Goal: Book appointment/travel/reservation

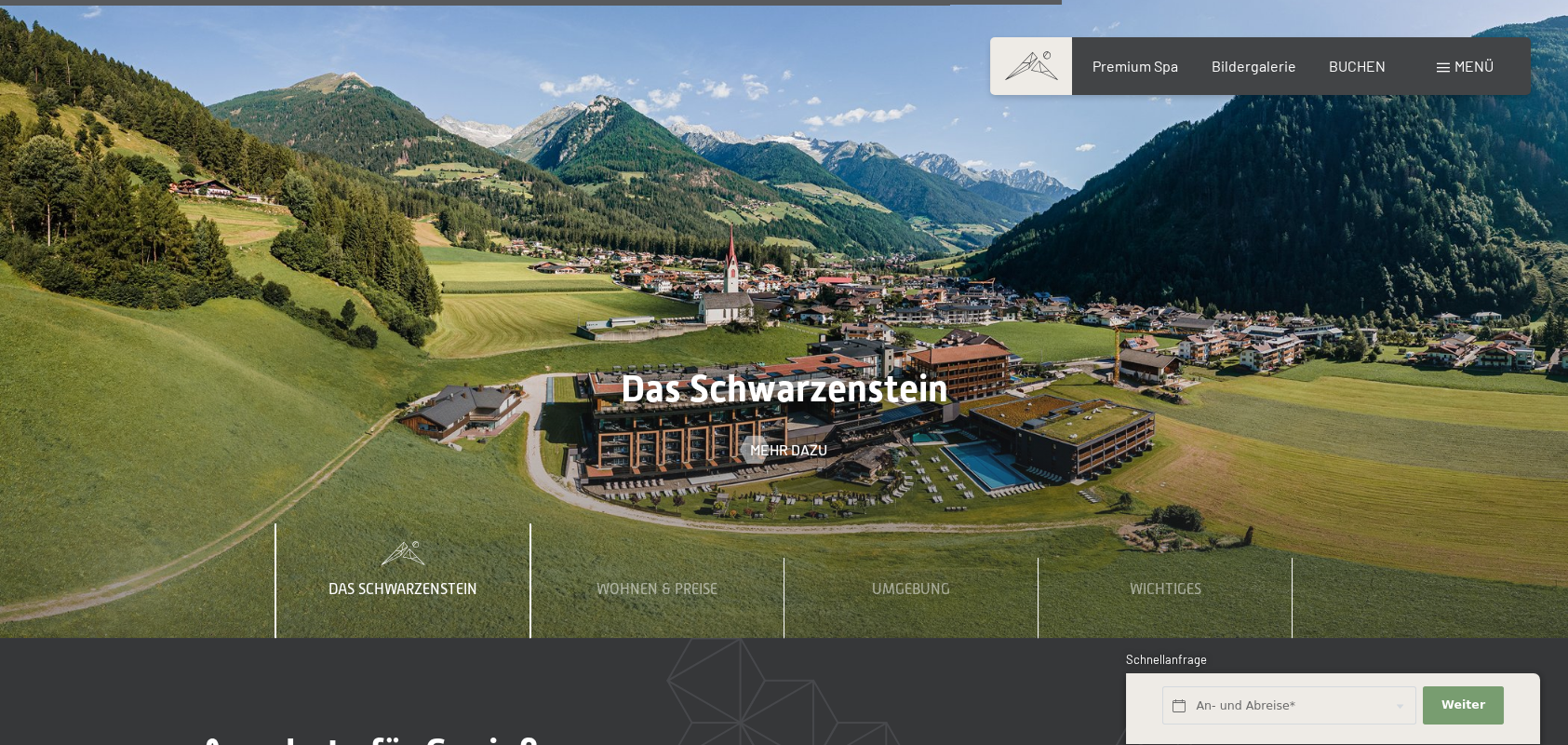
scroll to position [6052, 0]
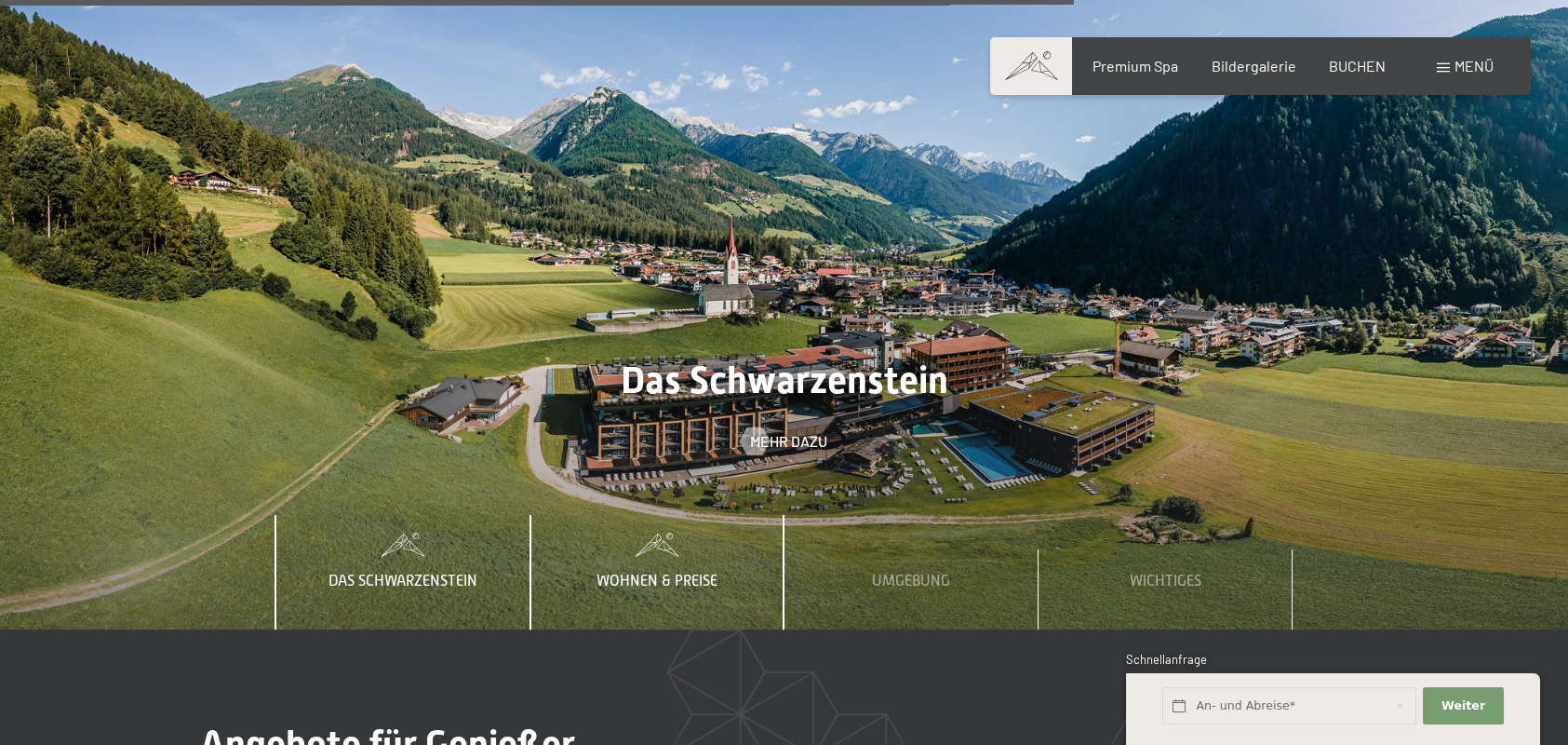
click at [668, 573] on span "Wohnen & Preise" at bounding box center [656, 581] width 121 height 17
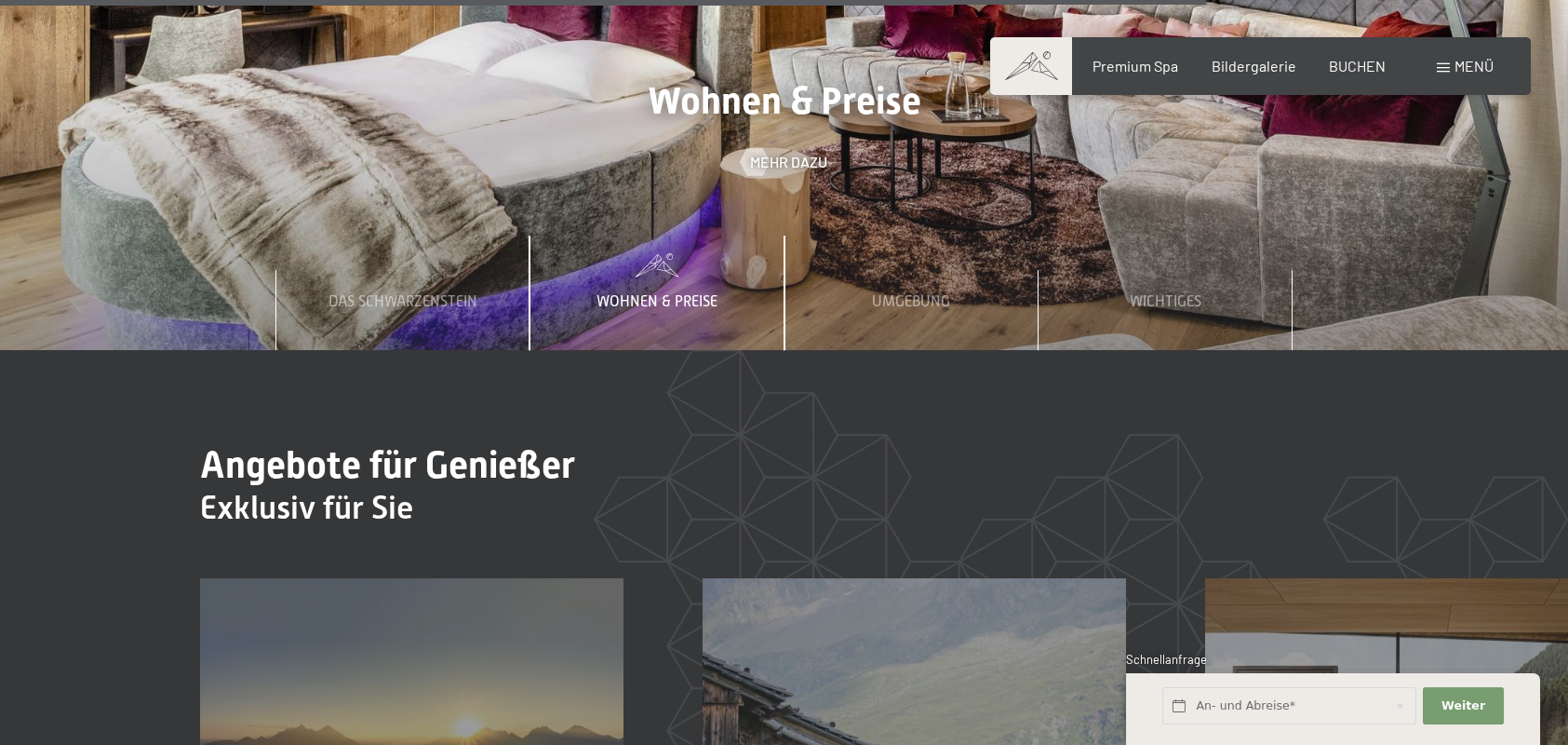
scroll to position [6797, 0]
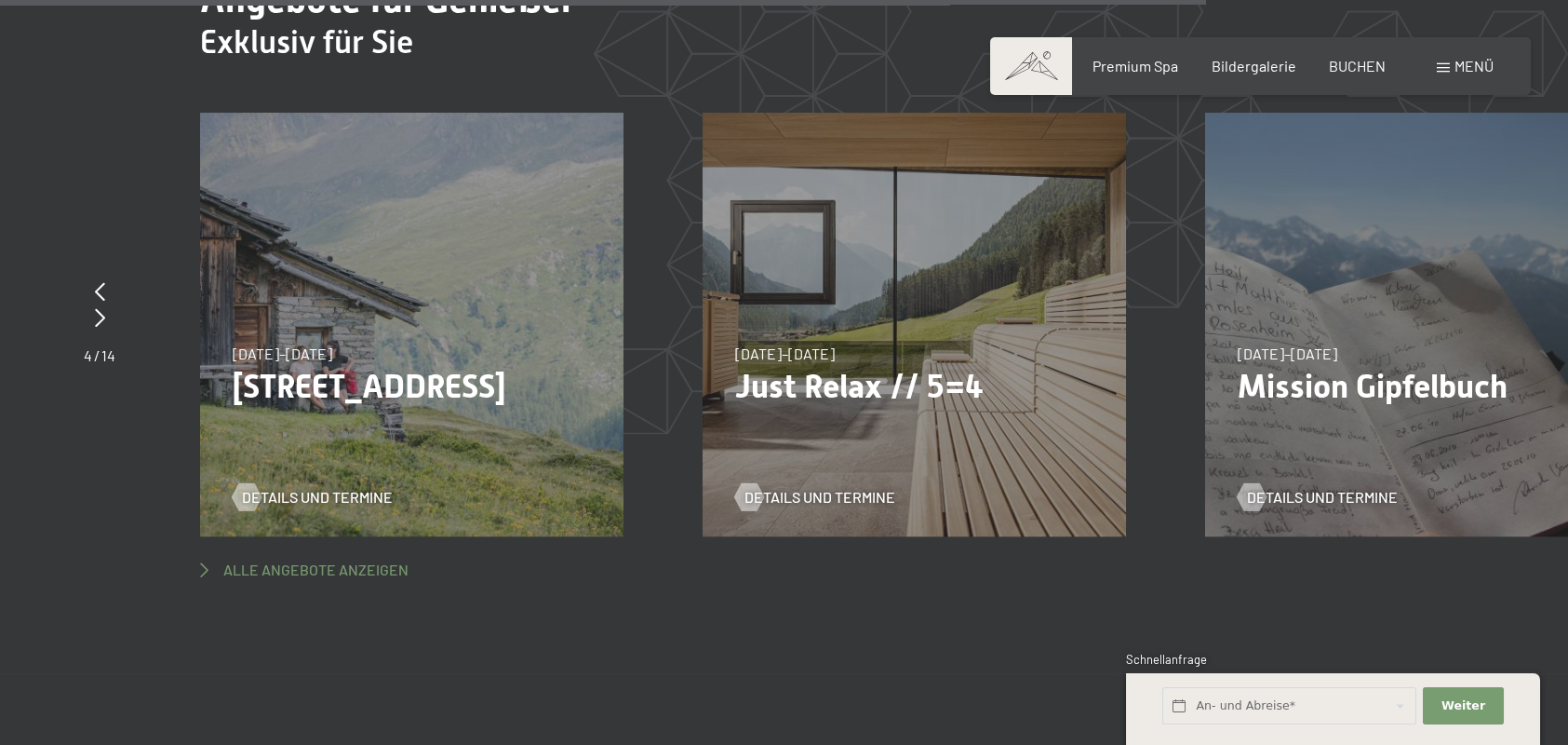
click at [266, 560] on span "Alle Angebote anzeigen" at bounding box center [316, 570] width 185 height 21
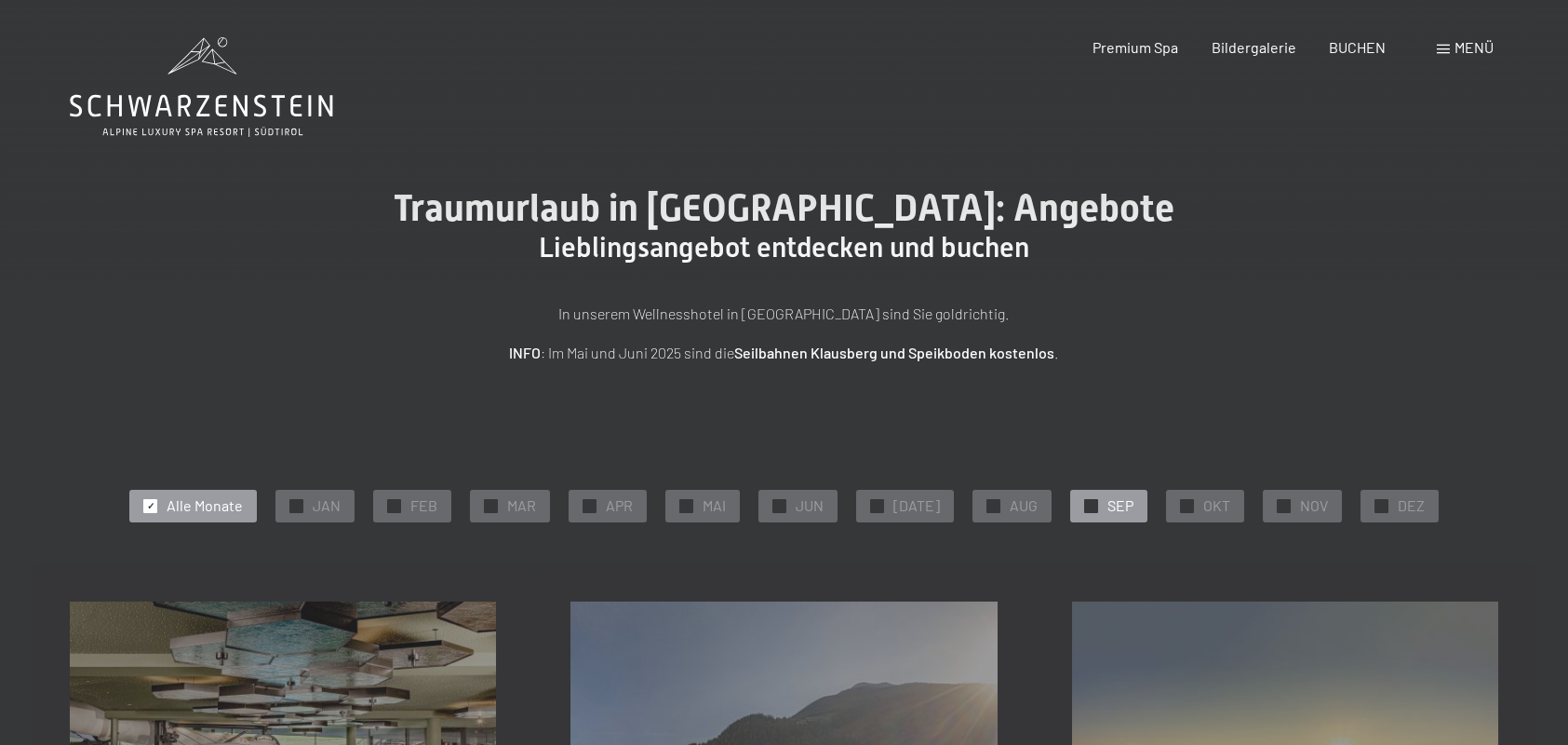
click at [1090, 508] on div "✓ SEP" at bounding box center [1108, 506] width 77 height 32
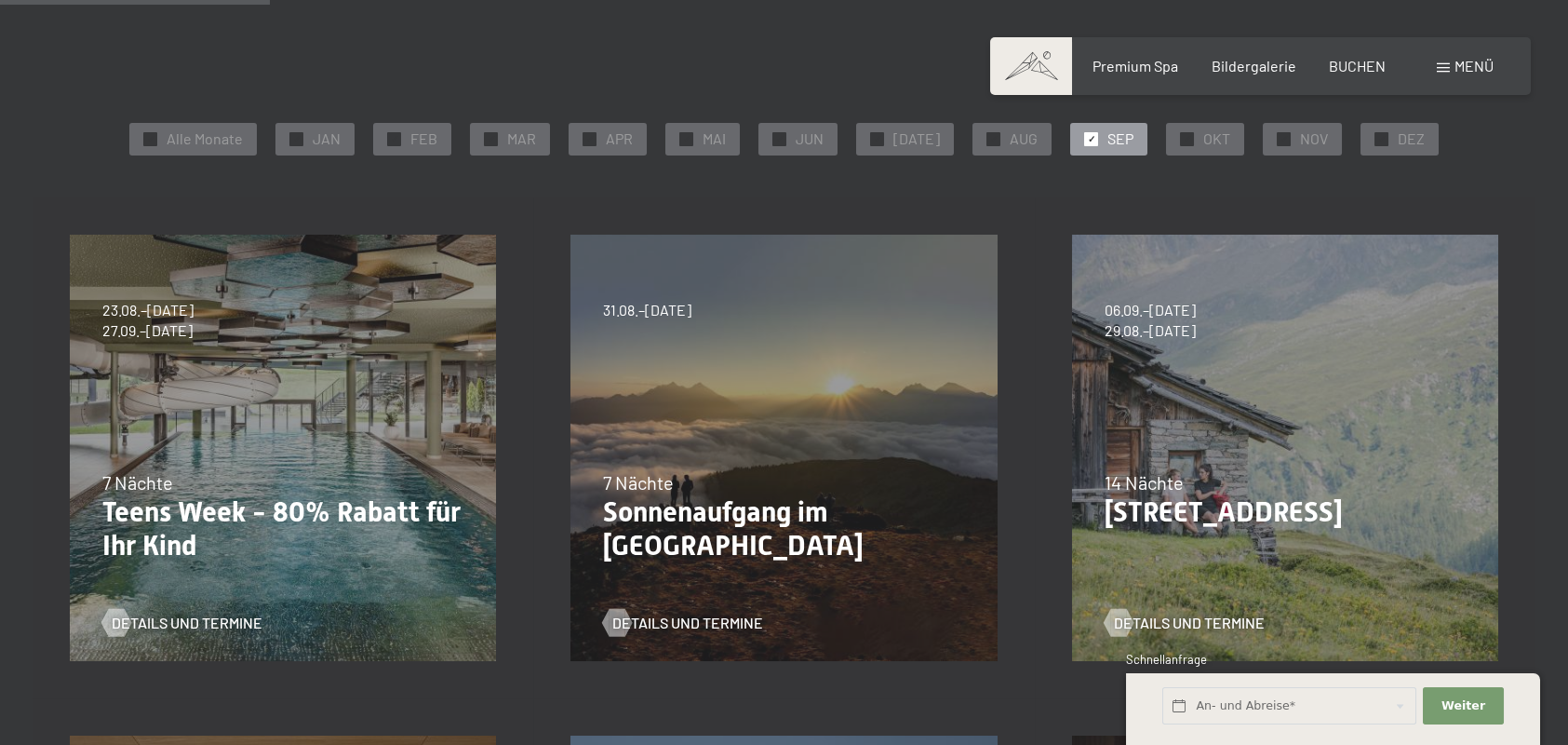
scroll to position [372, 0]
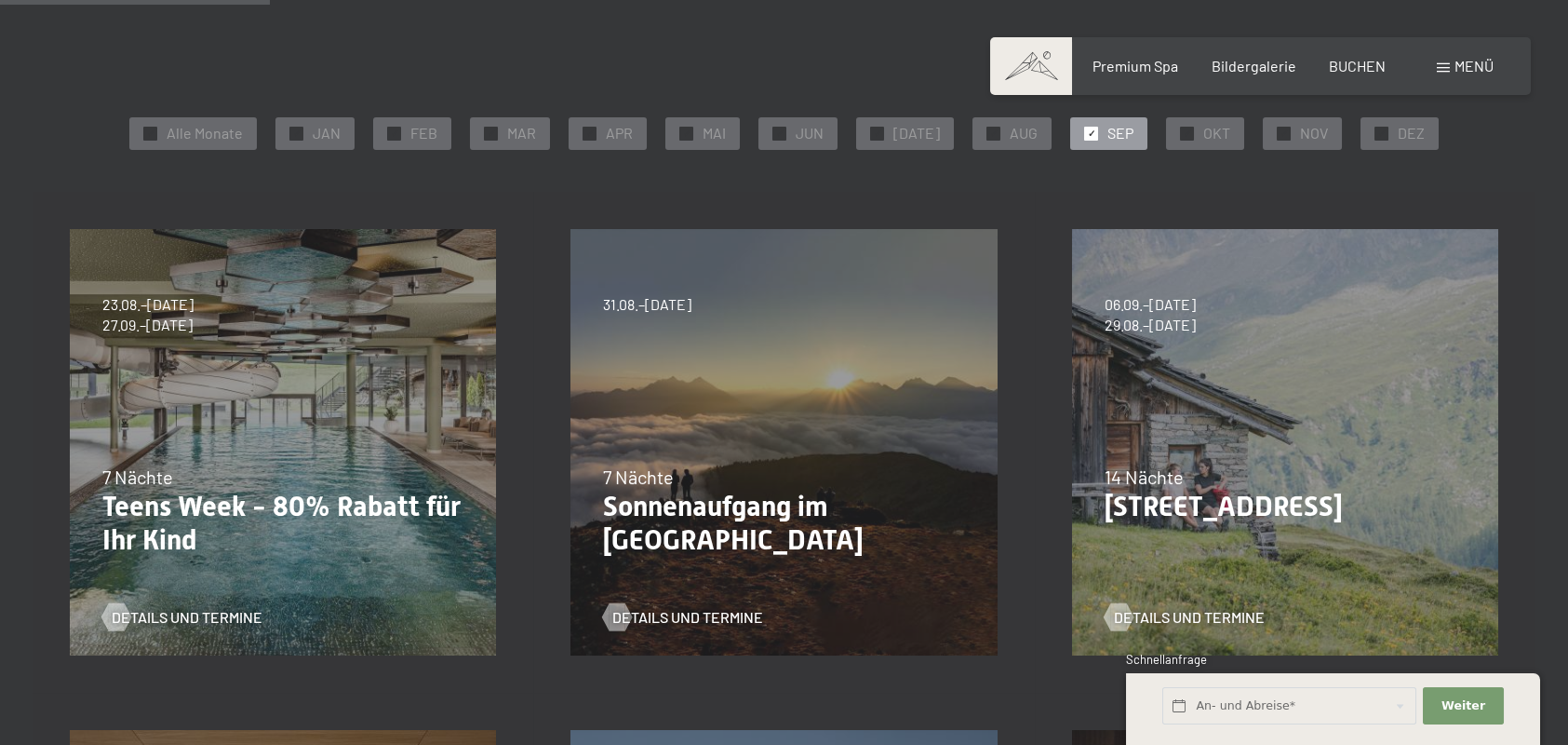
click at [234, 582] on div "Details und Termine" at bounding box center [275, 603] width 347 height 48
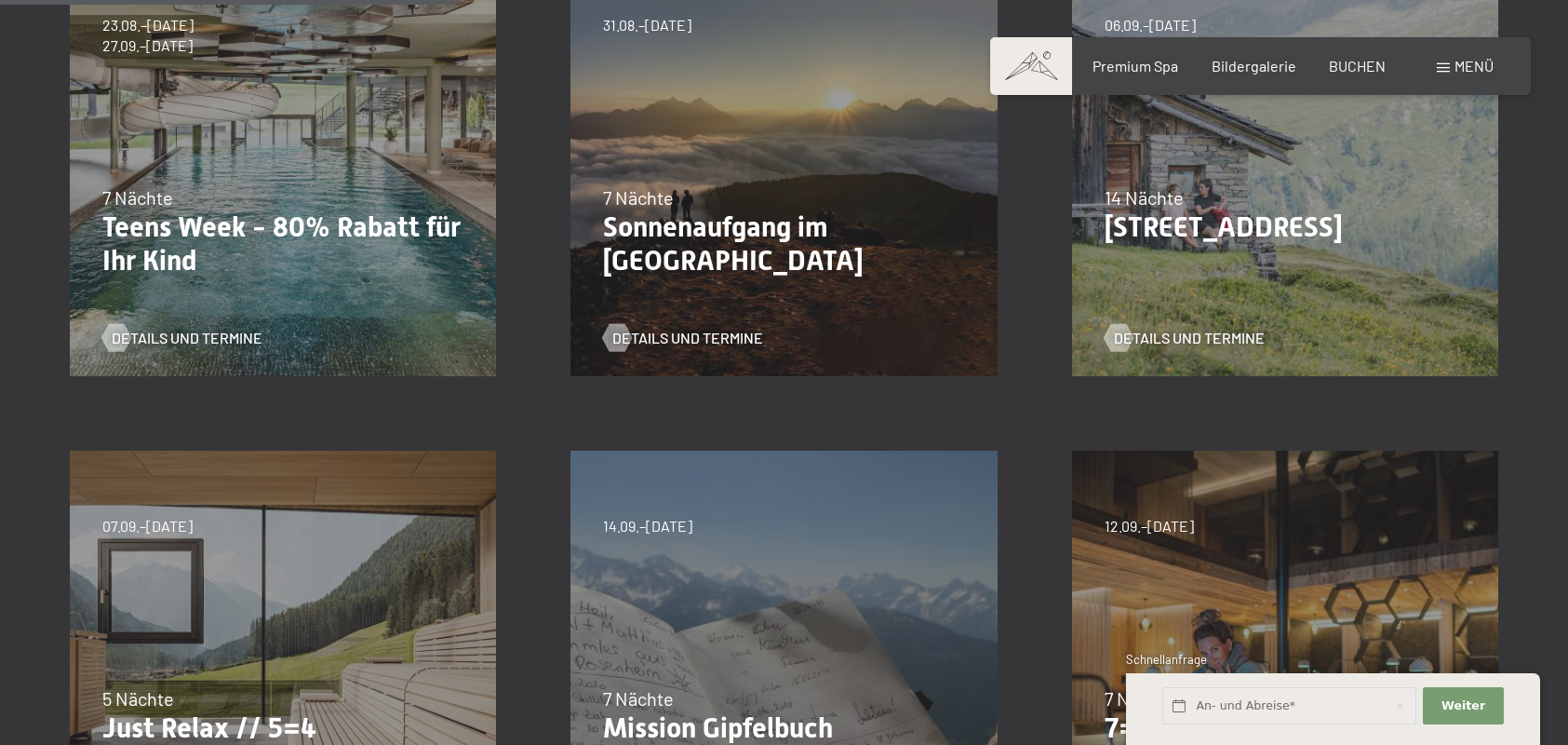
scroll to position [559, 0]
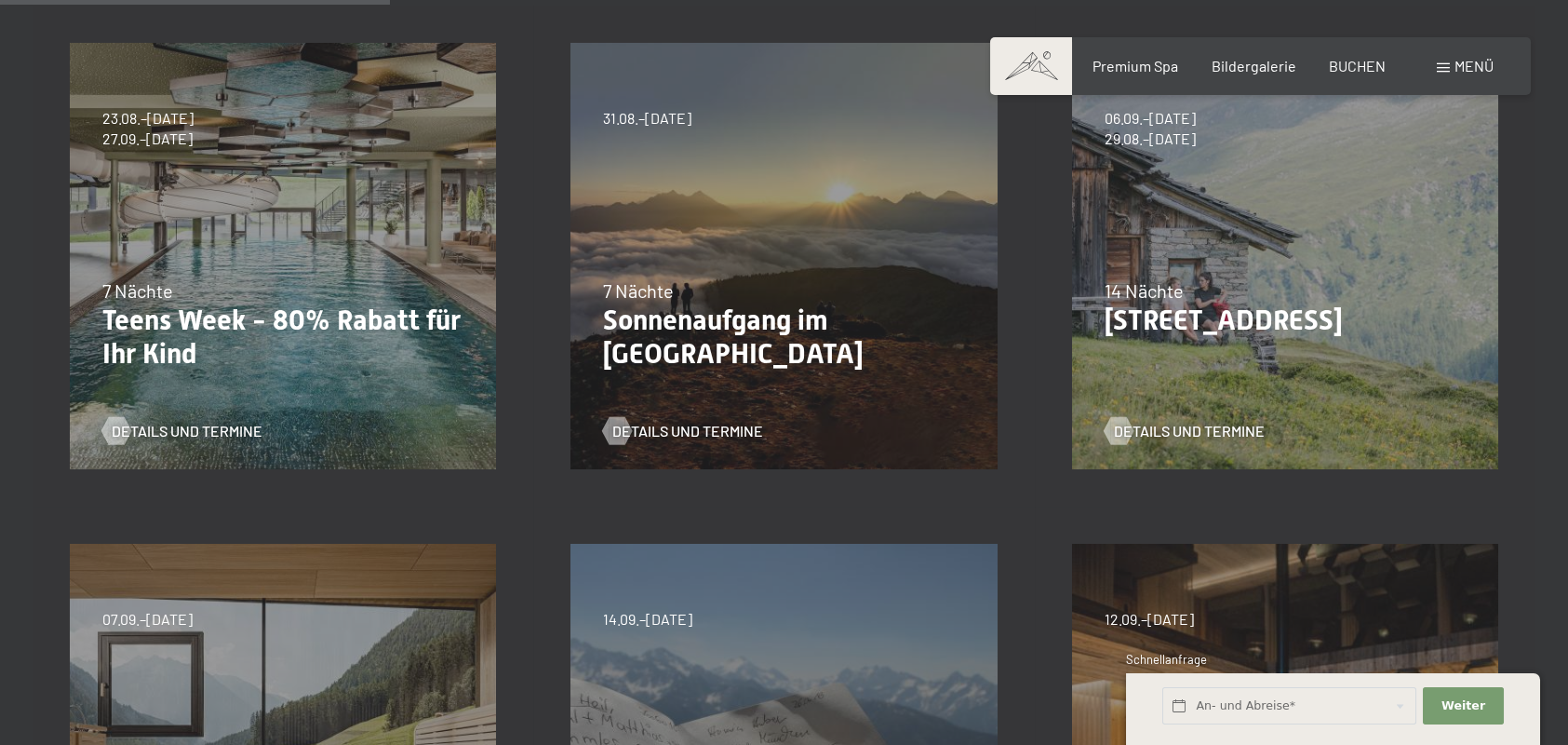
click at [618, 425] on span "Einwilligung Marketing*" at bounding box center [682, 426] width 153 height 19
click at [596, 425] on input "Einwilligung Marketing*" at bounding box center [588, 426] width 19 height 19
click at [661, 429] on span "Einwilligung Marketing*" at bounding box center [682, 426] width 153 height 19
click at [596, 429] on input "Einwilligung Marketing*" at bounding box center [588, 426] width 19 height 19
checkbox input "false"
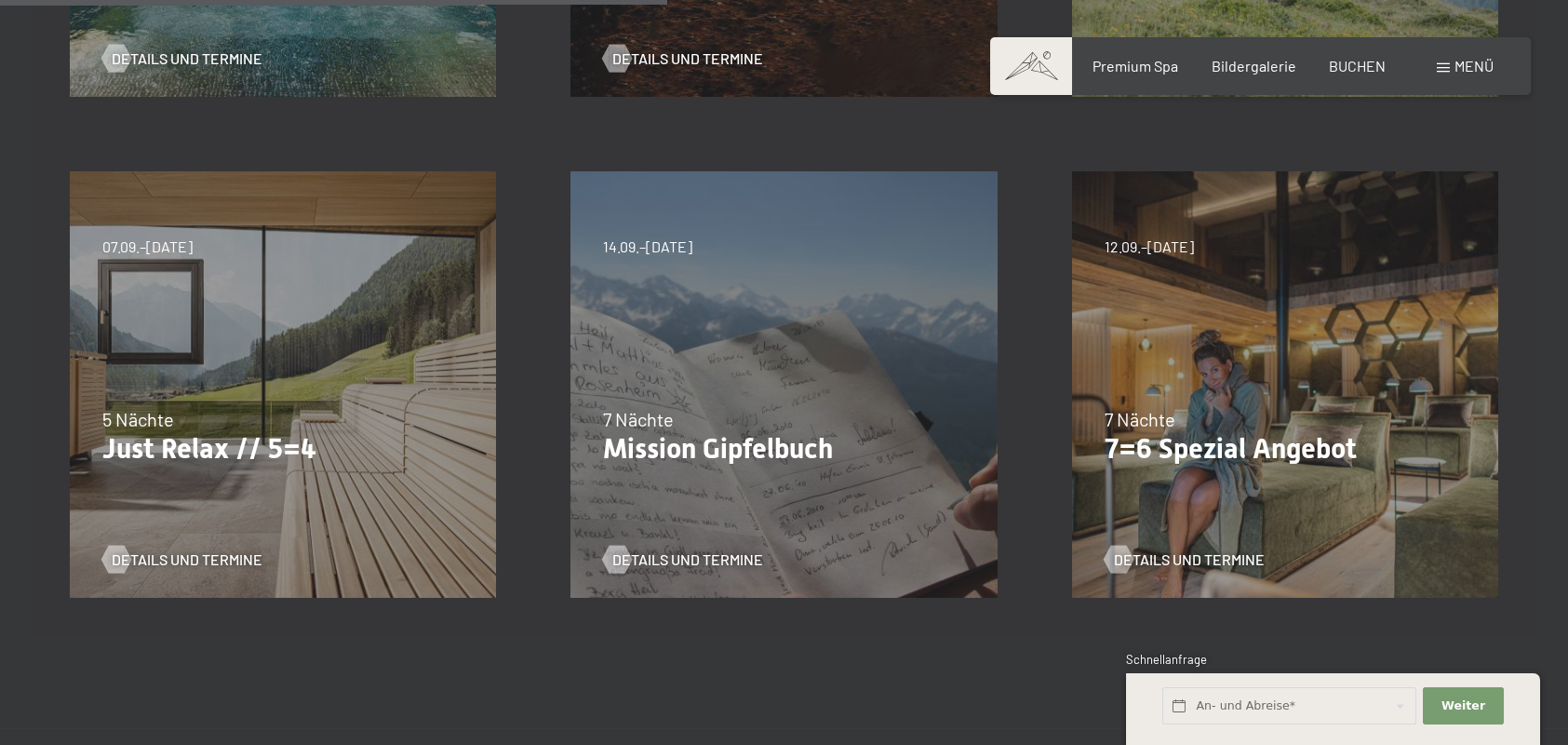
scroll to position [1024, 0]
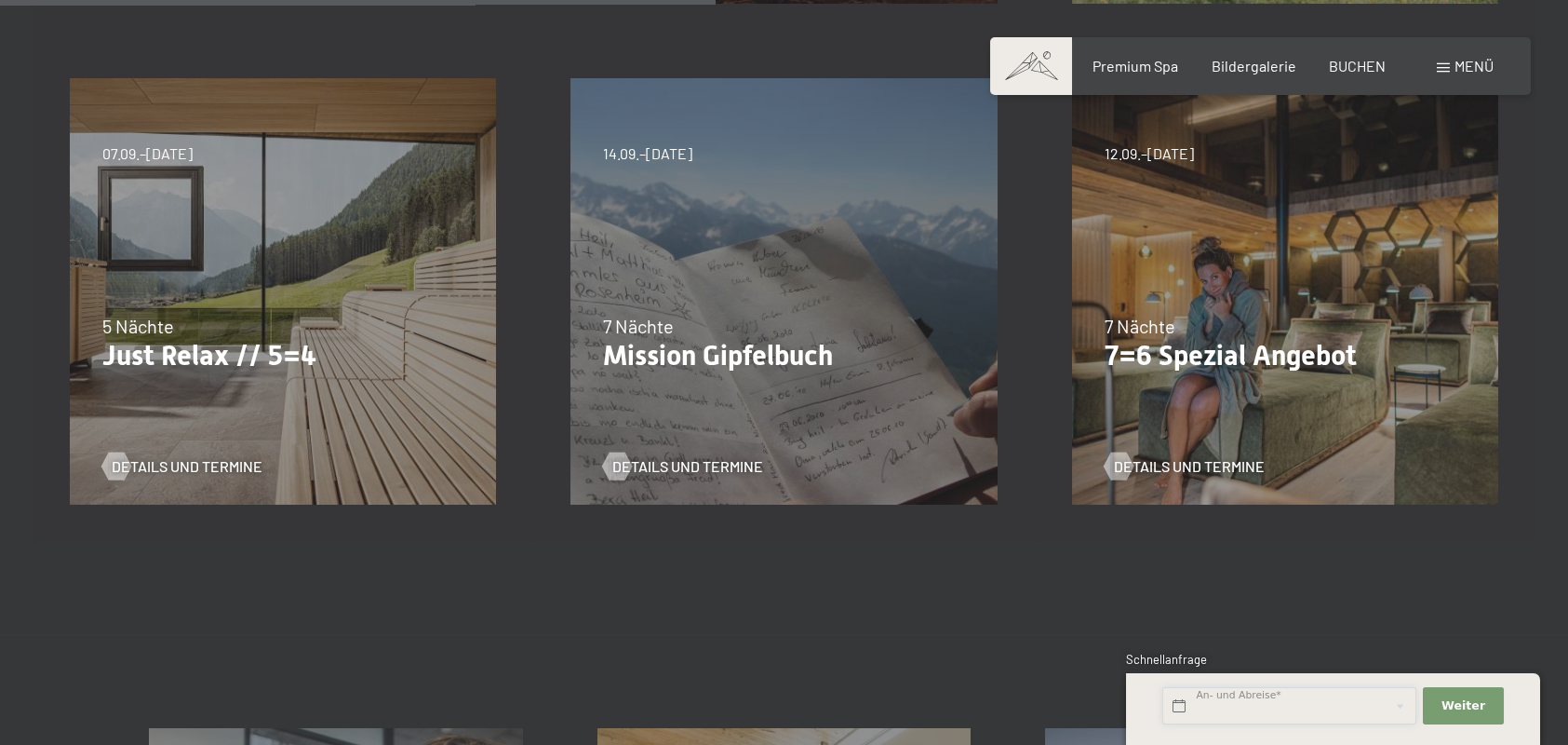
click at [1214, 707] on input "text" at bounding box center [1289, 705] width 254 height 39
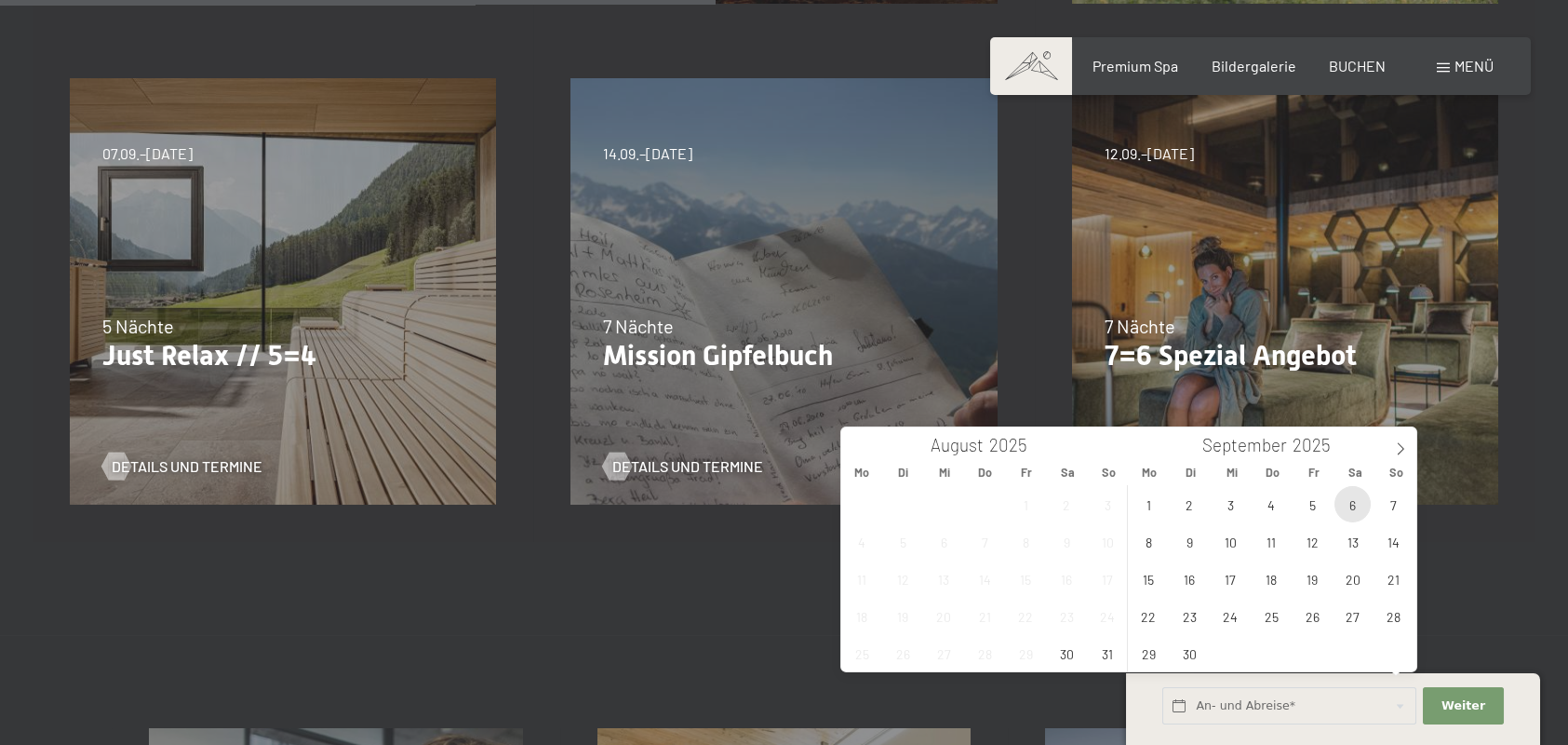
click at [1351, 507] on span "6" at bounding box center [1352, 504] width 37 height 37
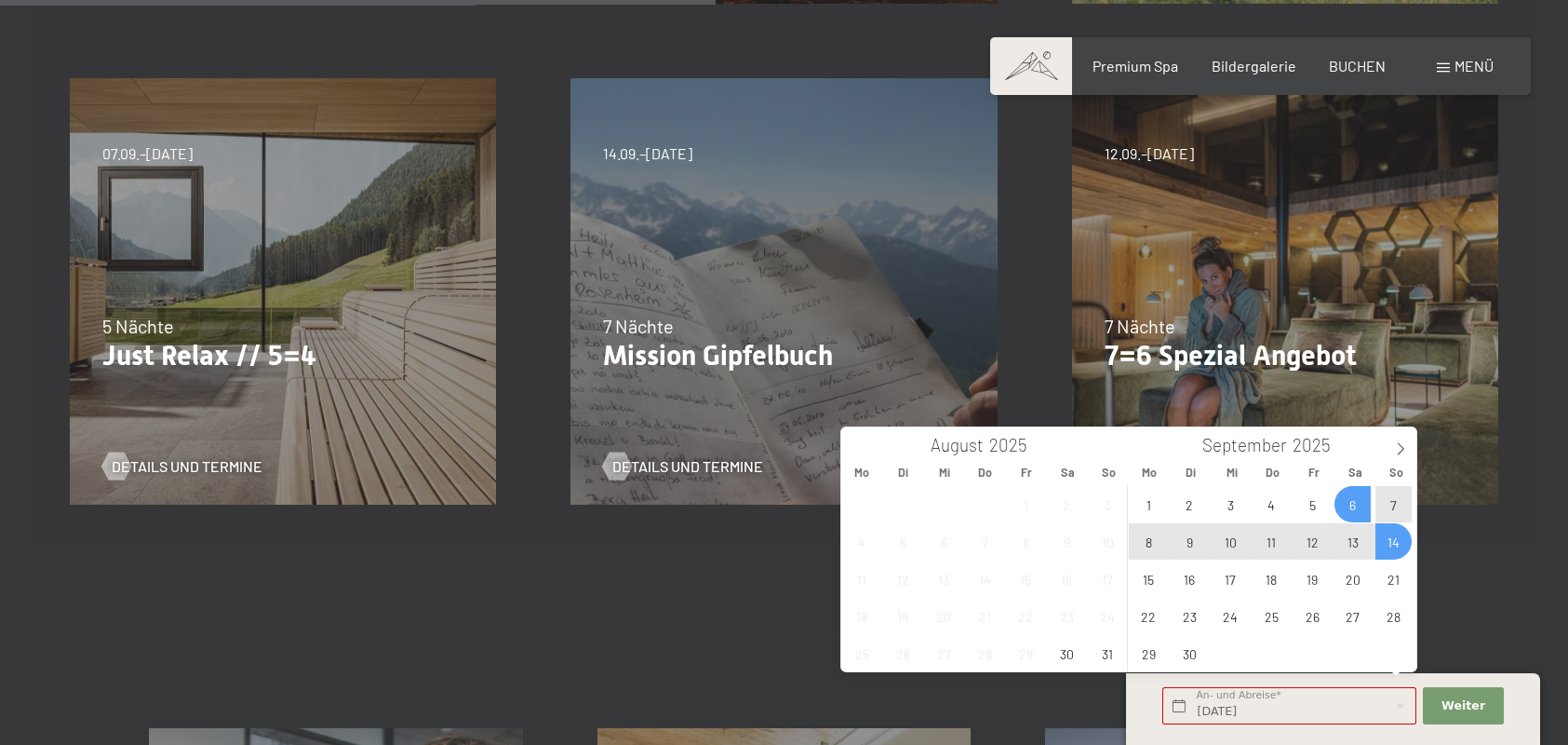
click at [1382, 542] on span "14" at bounding box center [1393, 541] width 37 height 37
type input "Sa. 06.09.2025 - So. 14.09.2025"
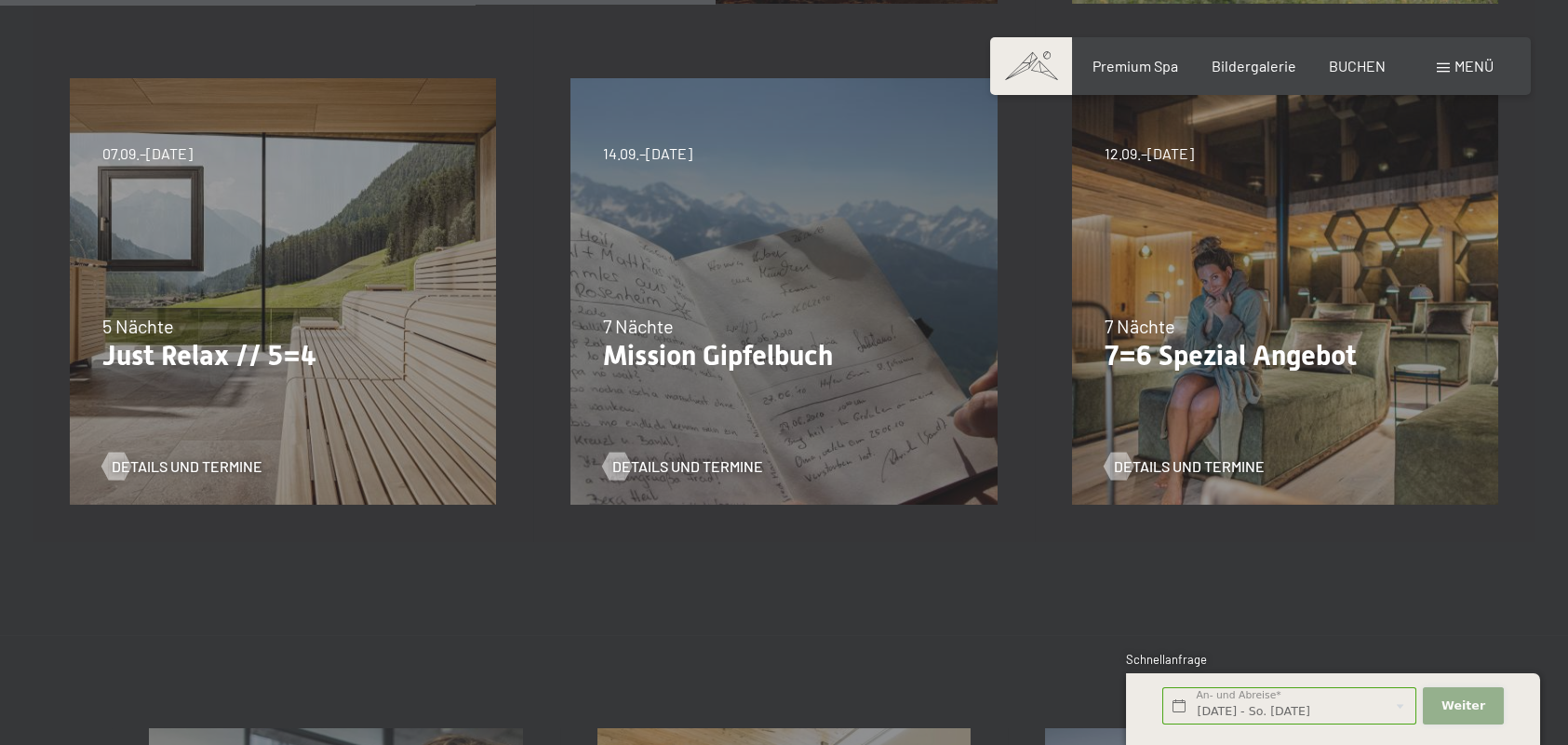
click at [1469, 707] on span "Weiter" at bounding box center [1463, 705] width 44 height 17
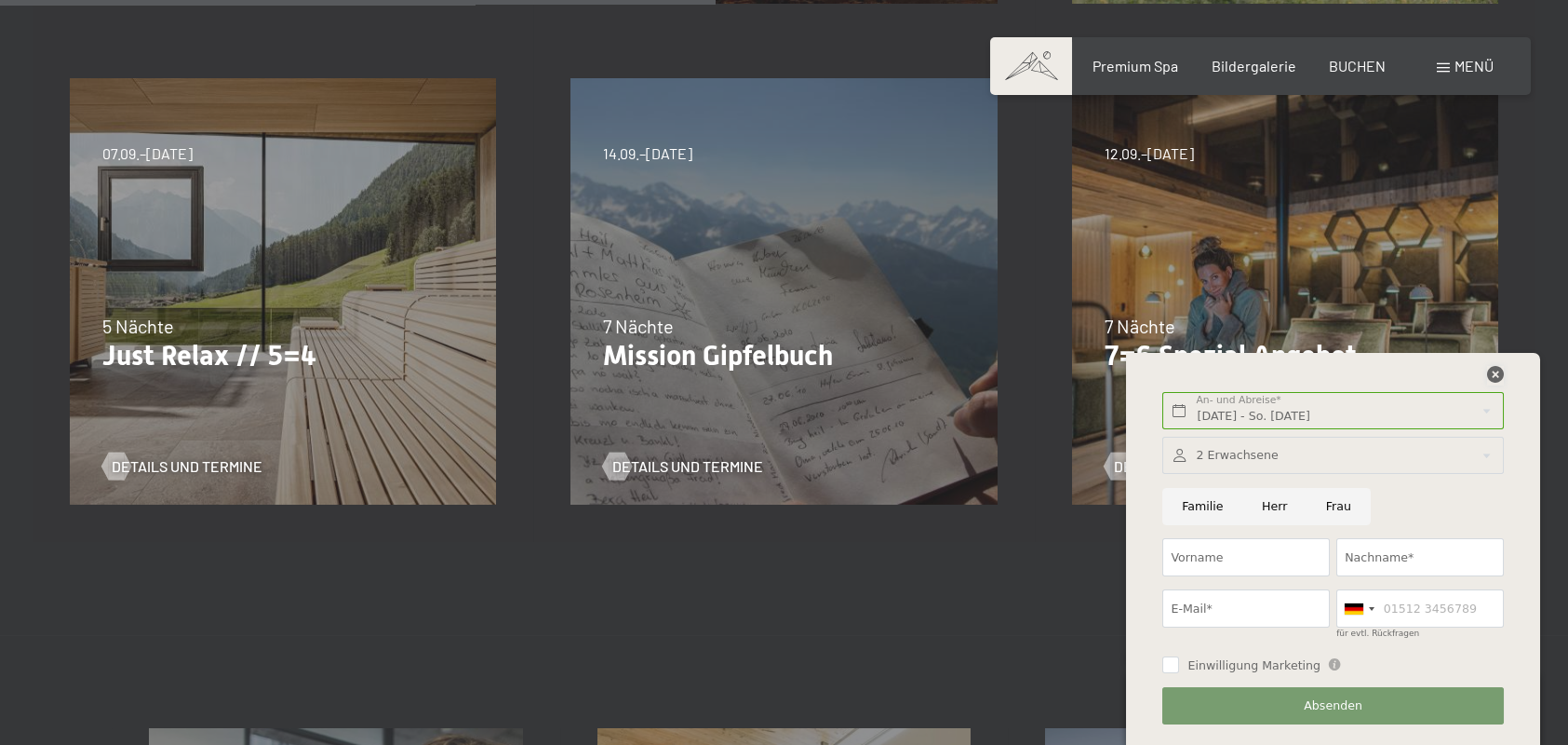
click at [1499, 372] on icon at bounding box center [1496, 374] width 17 height 17
